Goal: Information Seeking & Learning: Learn about a topic

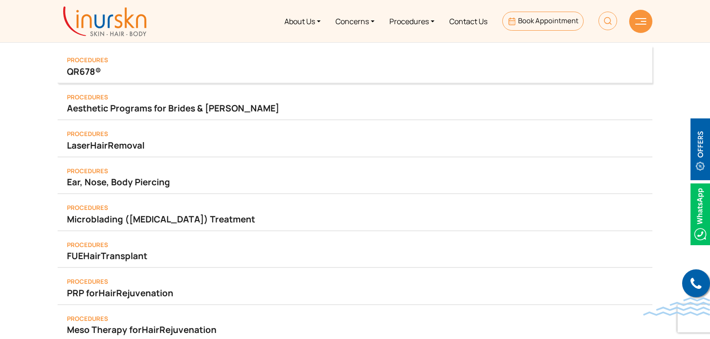
click at [84, 74] on link "QR678®" at bounding box center [355, 71] width 576 height 13
click at [611, 25] on img at bounding box center [607, 21] width 19 height 19
click at [548, 53] on input "text" at bounding box center [554, 54] width 152 height 17
type input "Hair"
click at [630, 46] on button "submit" at bounding box center [638, 54] width 17 height 17
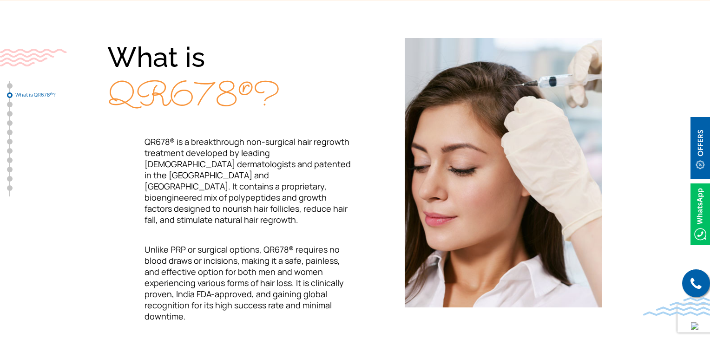
scroll to position [295, 0]
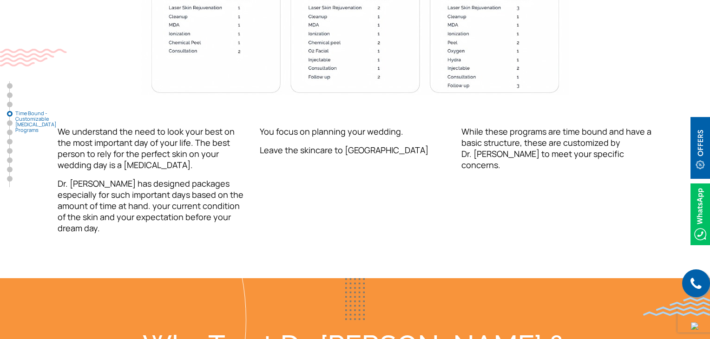
scroll to position [1696, 0]
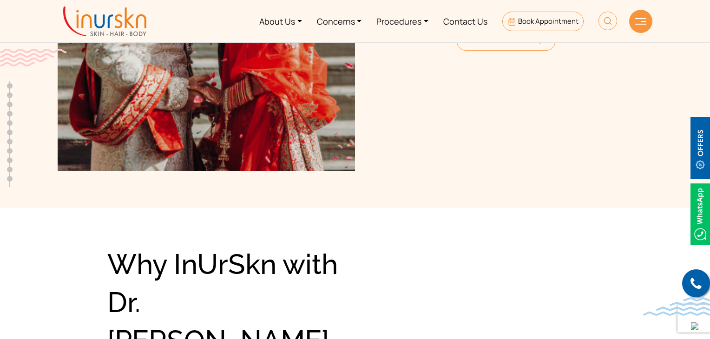
scroll to position [0, 0]
